Goal: Entertainment & Leisure: Consume media (video, audio)

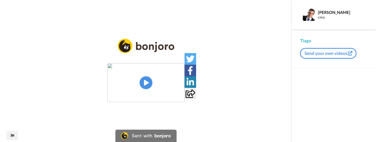
click at [138, 87] on img at bounding box center [146, 82] width 77 height 39
click at [158, 67] on video at bounding box center [146, 82] width 77 height 39
click at [135, 89] on video at bounding box center [146, 82] width 77 height 39
click at [99, 110] on div "CC Play/Pause demore um pouquinho, eu não consigo pausar, mas vai adiantando, e…" at bounding box center [146, 74] width 292 height 71
click at [138, 79] on img at bounding box center [146, 82] width 77 height 39
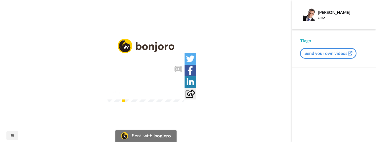
click at [134, 84] on video at bounding box center [146, 82] width 77 height 39
click at [97, 110] on div "CC Play/Pause secretária, uma clica de termatologia que domina todos os procedi…" at bounding box center [146, 74] width 292 height 71
click at [149, 78] on icon at bounding box center [146, 83] width 14 height 14
click at [131, 89] on video at bounding box center [146, 82] width 77 height 39
click at [146, 86] on icon at bounding box center [146, 83] width 14 height 14
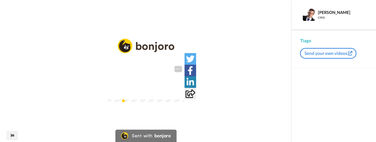
click at [148, 91] on icon "Play/Pause" at bounding box center [146, 83] width 14 height 24
